Goal: Task Accomplishment & Management: Manage account settings

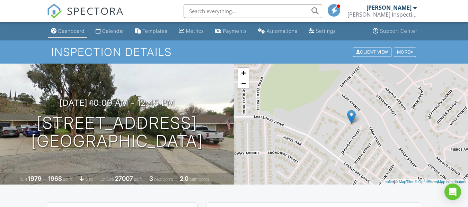
click at [69, 31] on div "Dashboard" at bounding box center [71, 31] width 26 height 6
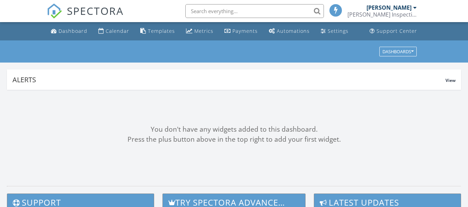
click at [203, 15] on input "text" at bounding box center [254, 11] width 139 height 14
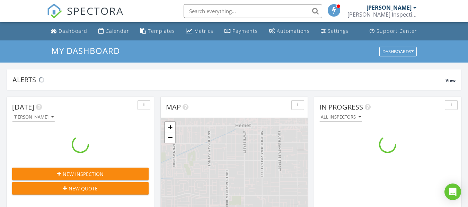
scroll to position [641, 479]
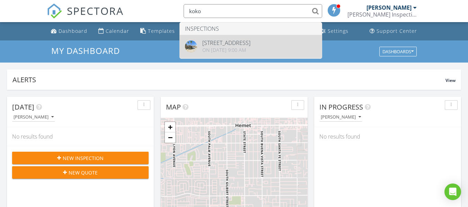
type input "koko"
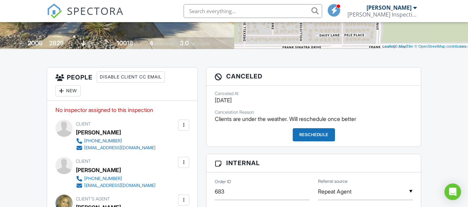
click at [67, 89] on div "New" at bounding box center [67, 91] width 25 height 11
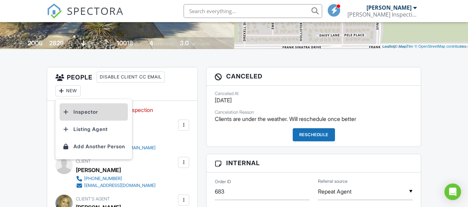
click at [82, 117] on li "Inspector" at bounding box center [94, 112] width 68 height 17
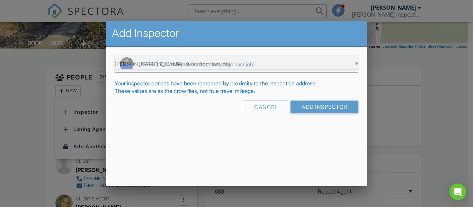
click at [239, 59] on div "▼ Brent Bender (0.0 miles away from last job) Brent Bender (0.0 miles away from…" at bounding box center [236, 64] width 243 height 17
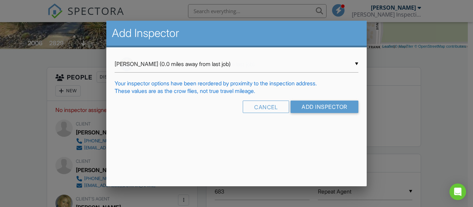
click at [245, 62] on span "Brent Bender (0.0 miles away from last job)" at bounding box center [236, 64] width 243 height 17
click at [315, 106] on input "Add Inspector" at bounding box center [325, 107] width 68 height 12
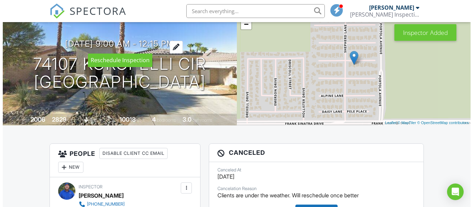
scroll to position [41, 0]
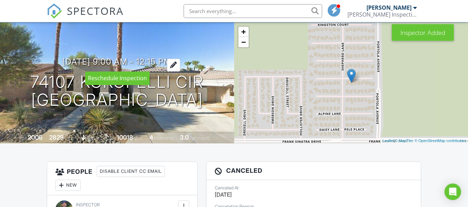
click at [179, 62] on div at bounding box center [173, 65] width 13 height 13
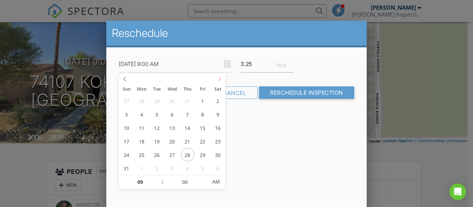
click at [220, 79] on icon at bounding box center [219, 79] width 5 height 5
type input "[DATE] 9:00 AM"
click at [282, 151] on div "Reschedule 09/02/2025 9:00 AM 3.25 Warning: this date/time is in the past. Canc…" at bounding box center [236, 142] width 260 height 242
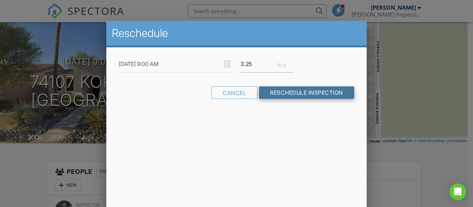
click at [311, 93] on input "Reschedule Inspection" at bounding box center [306, 93] width 95 height 12
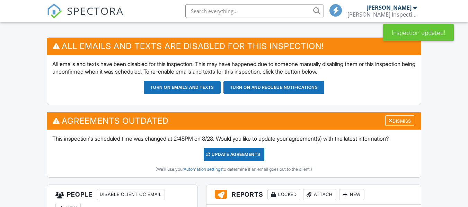
scroll to position [166, 0]
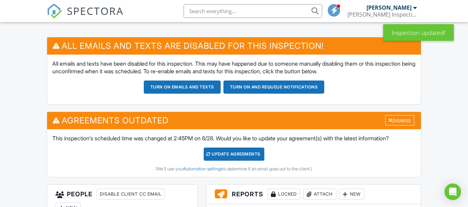
click at [237, 151] on div "Update Agreements" at bounding box center [234, 154] width 61 height 13
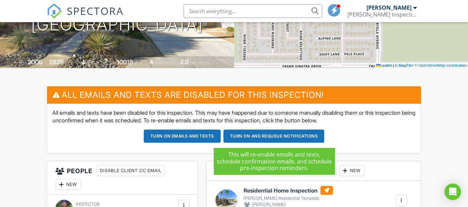
click at [262, 137] on button "Turn on and Requeue Notifications" at bounding box center [273, 136] width 101 height 13
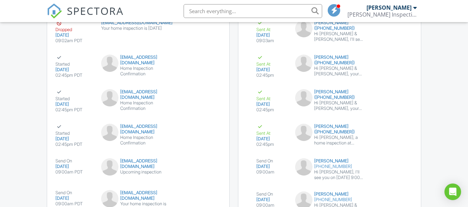
scroll to position [1264, 0]
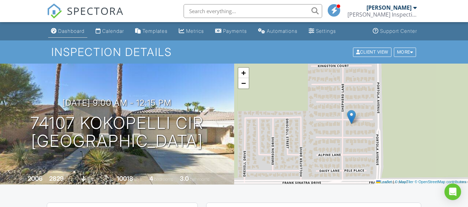
click at [71, 27] on link "Dashboard" at bounding box center [67, 31] width 39 height 13
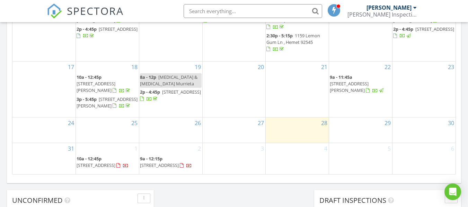
scroll to position [464, 0]
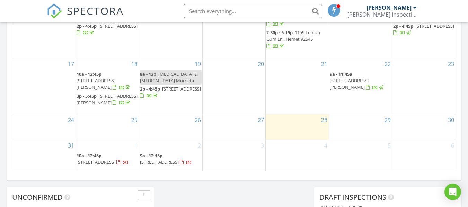
click at [113, 161] on span "[STREET_ADDRESS]" at bounding box center [96, 162] width 39 height 6
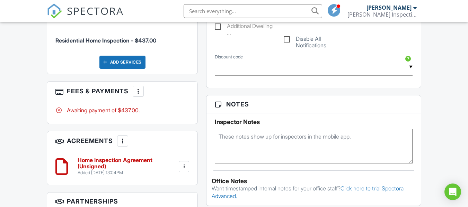
scroll to position [411, 0]
click at [139, 90] on div "More" at bounding box center [138, 91] width 11 height 11
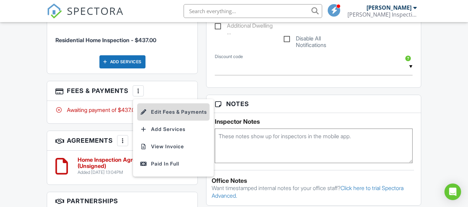
click at [174, 109] on li "Edit Fees & Payments" at bounding box center [173, 112] width 72 height 17
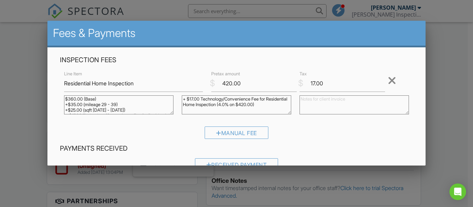
click at [431, 66] on div at bounding box center [236, 94] width 473 height 259
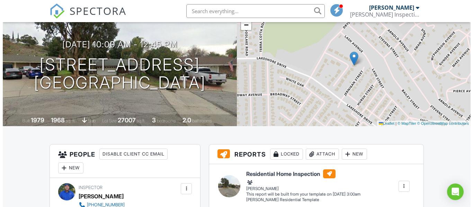
scroll to position [0, 0]
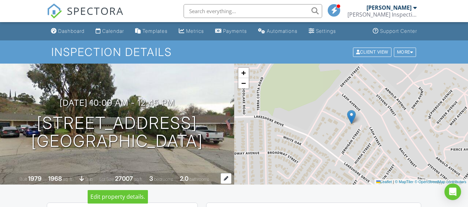
click at [224, 180] on div at bounding box center [226, 178] width 11 height 11
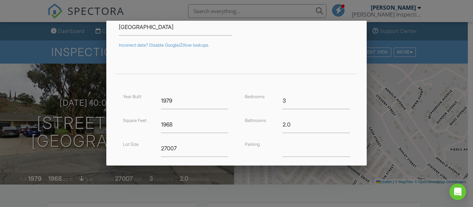
scroll to position [108, 0]
click at [285, 153] on input "text" at bounding box center [316, 148] width 67 height 17
type input "2 car garage"
click at [355, 114] on div "Address 16236 Cimarron St Unit Country US City Lake Elsinore State CA Zip 92530…" at bounding box center [236, 99] width 260 height 320
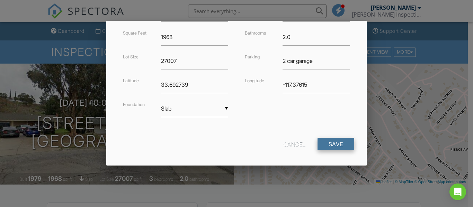
scroll to position [196, 0]
click at [332, 141] on input "Save" at bounding box center [336, 144] width 37 height 12
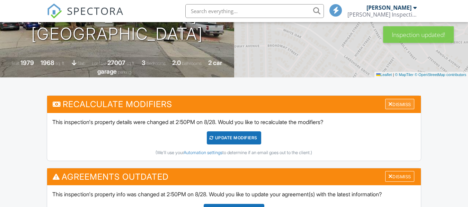
scroll to position [107, 0]
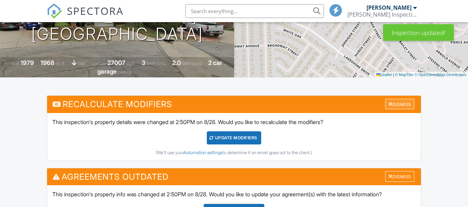
click at [401, 104] on div "Dismiss" at bounding box center [399, 104] width 29 height 11
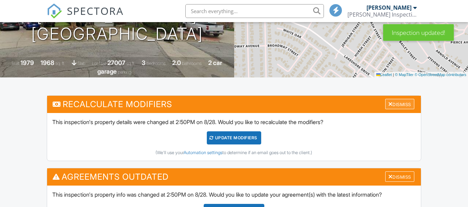
scroll to position [0, 0]
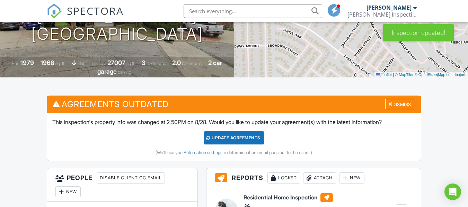
click at [401, 104] on div "Dismiss" at bounding box center [399, 104] width 29 height 11
